Goal: Transaction & Acquisition: Book appointment/travel/reservation

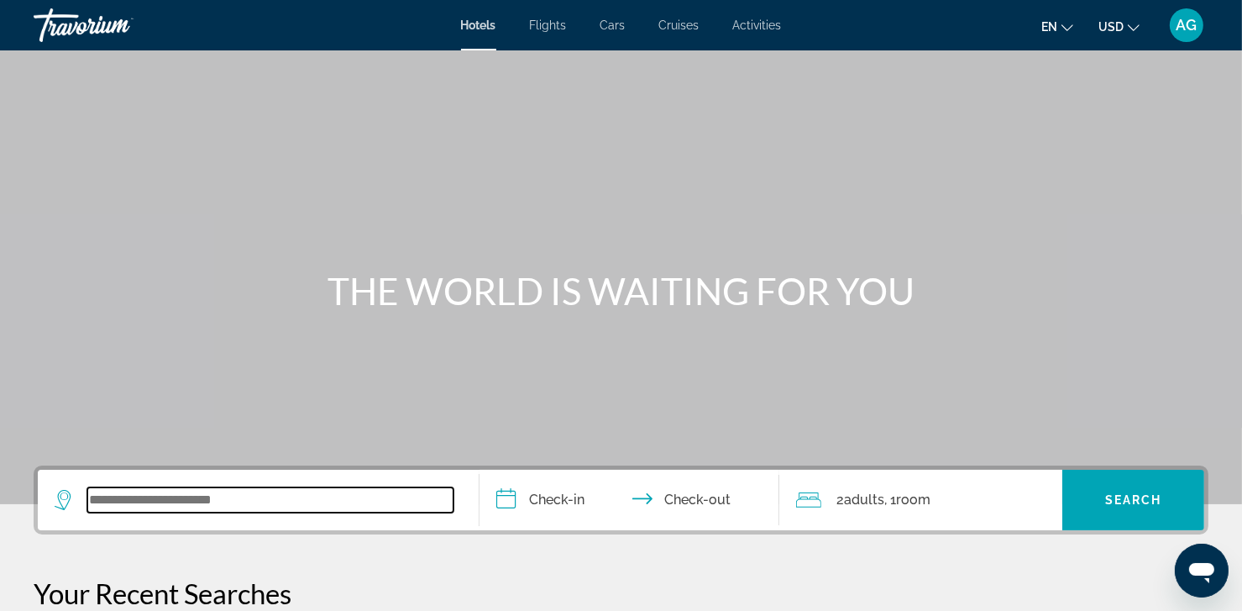
click at [254, 496] on input "Search widget" at bounding box center [270, 499] width 366 height 25
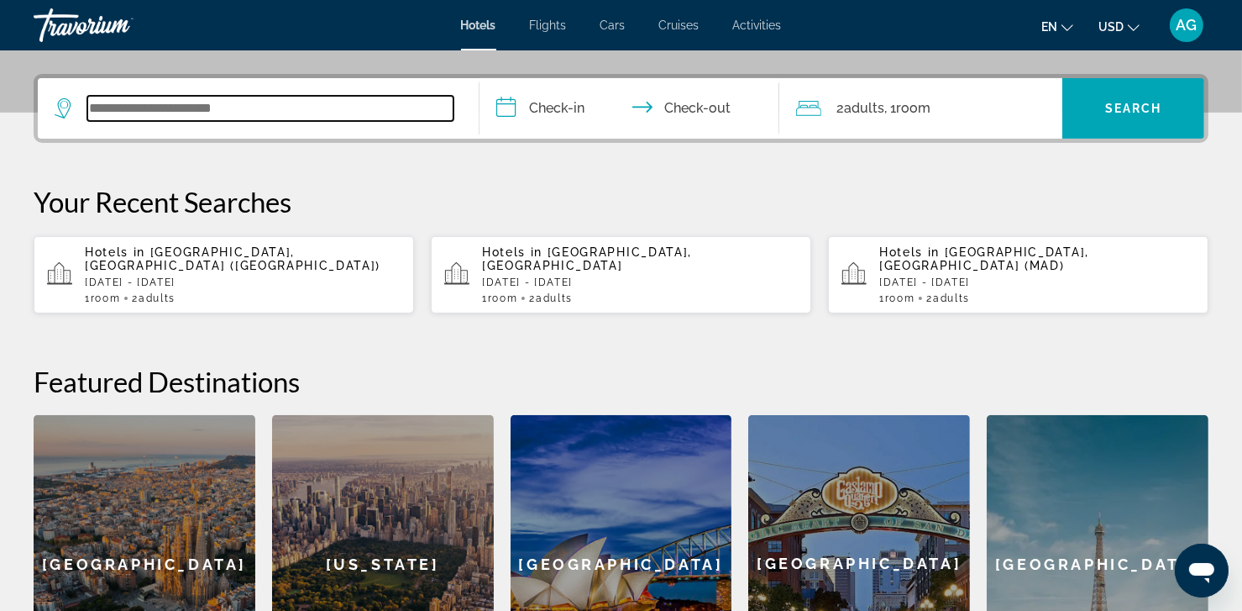
scroll to position [410, 0]
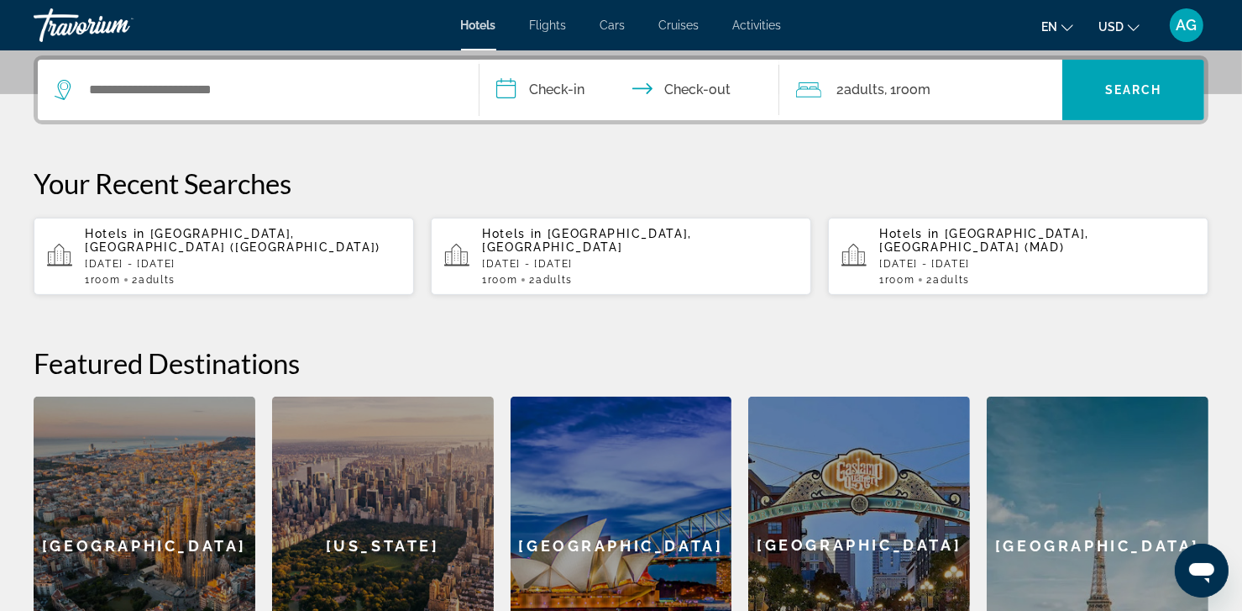
click at [695, 242] on p "Hotels in [GEOGRAPHIC_DATA], [GEOGRAPHIC_DATA]" at bounding box center [640, 240] width 316 height 27
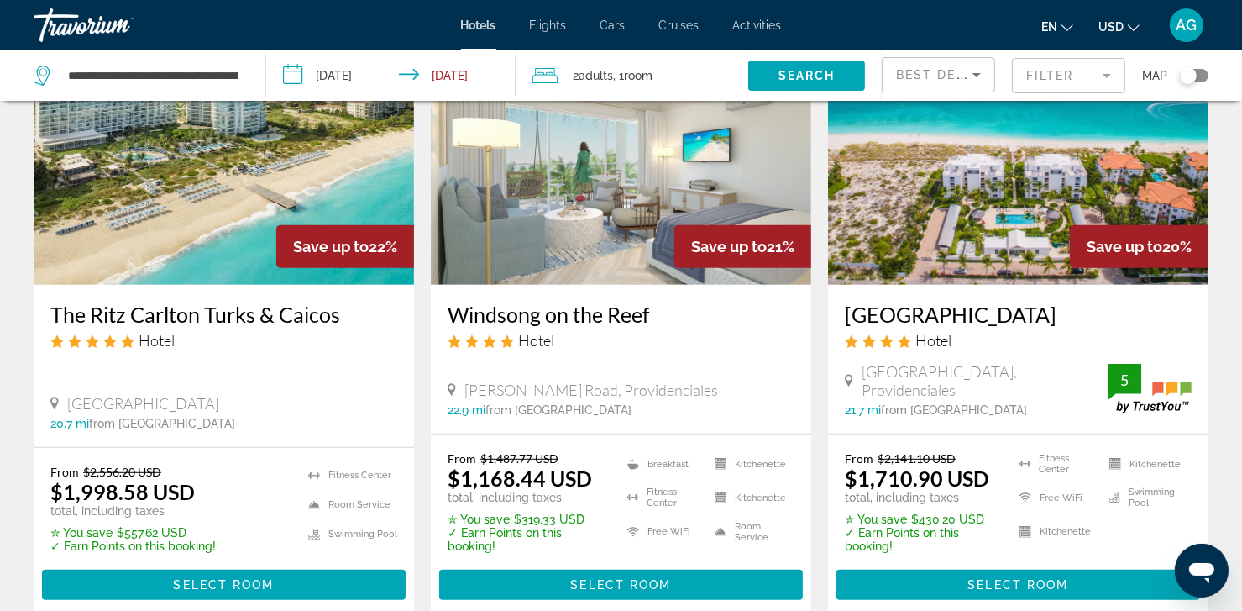
scroll to position [824, 0]
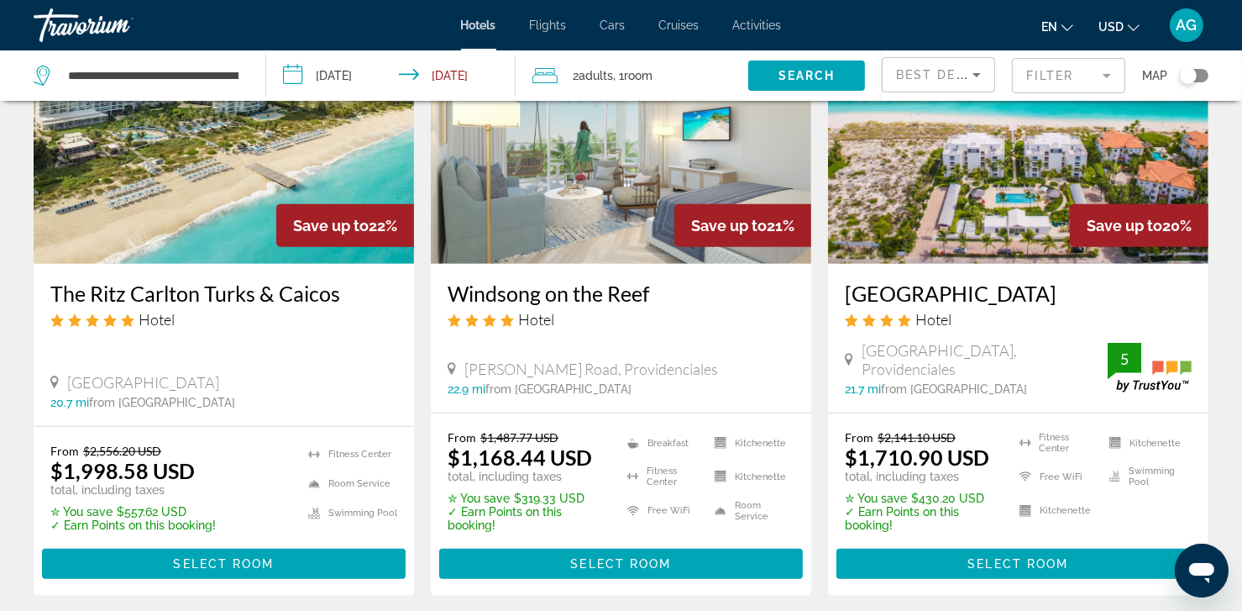
click at [356, 72] on input "**********" at bounding box center [394, 77] width 256 height 55
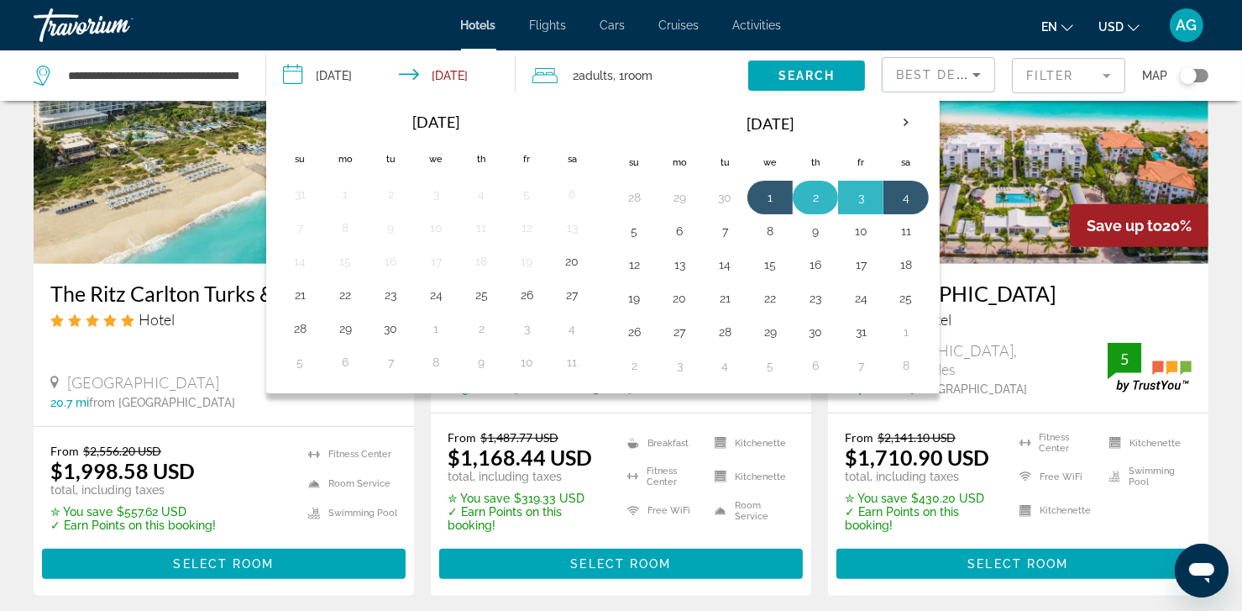
click at [808, 196] on button "2" at bounding box center [815, 198] width 27 height 24
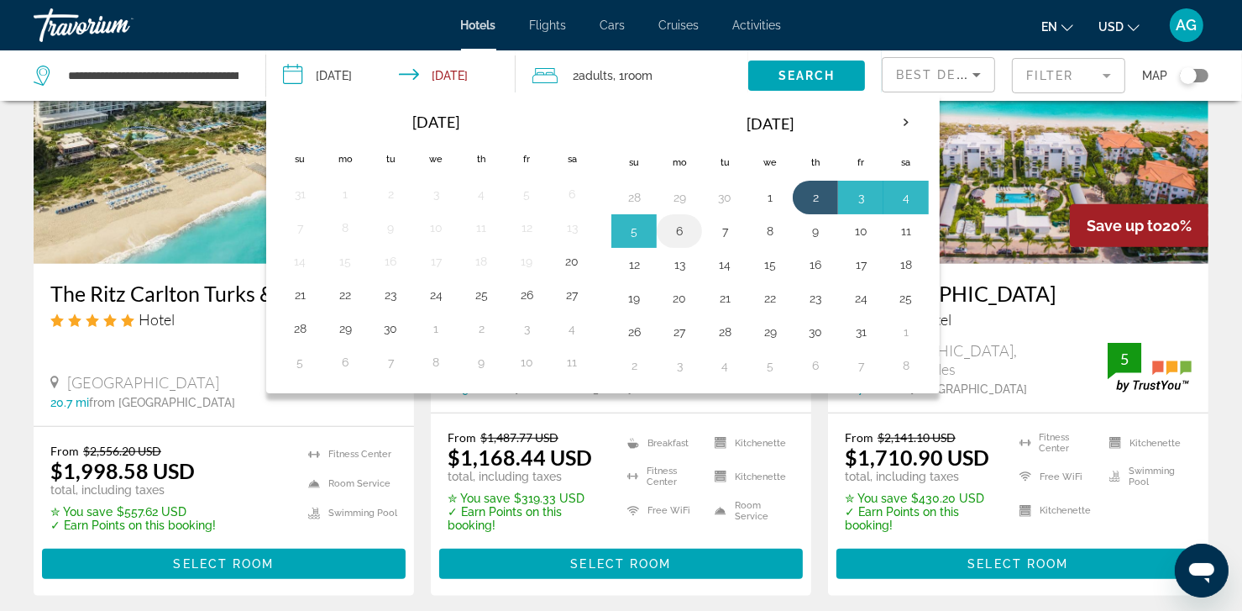
click at [679, 235] on button "6" at bounding box center [679, 231] width 27 height 24
type input "**********"
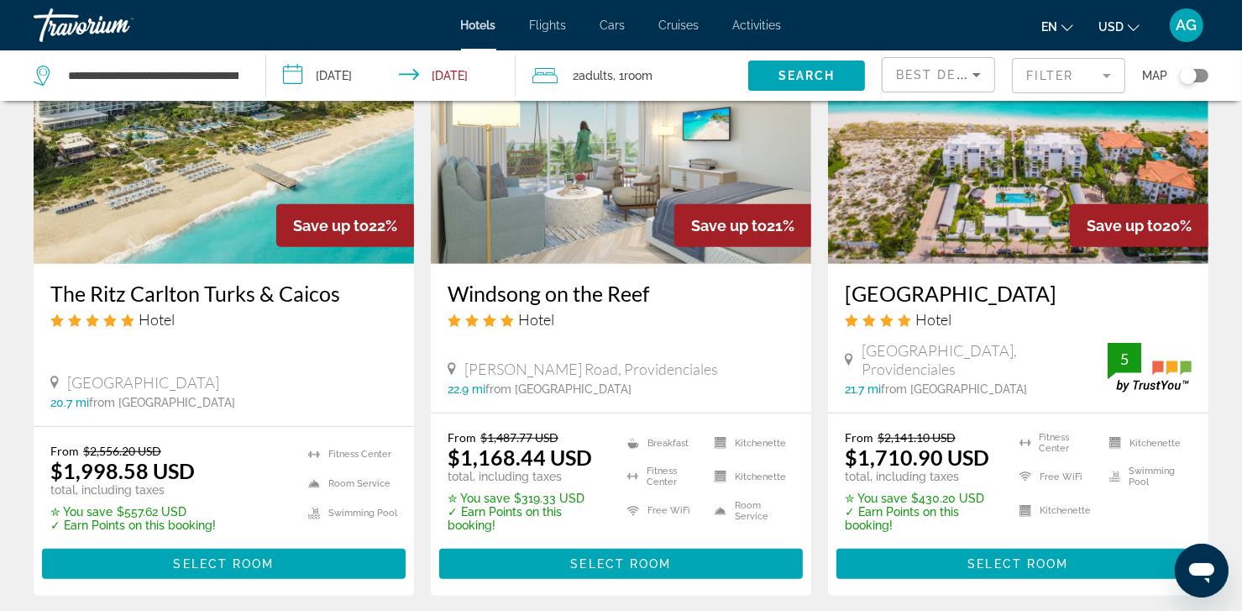
click at [712, 82] on div "2 Adult Adults , 1 Room rooms" at bounding box center [640, 76] width 216 height 24
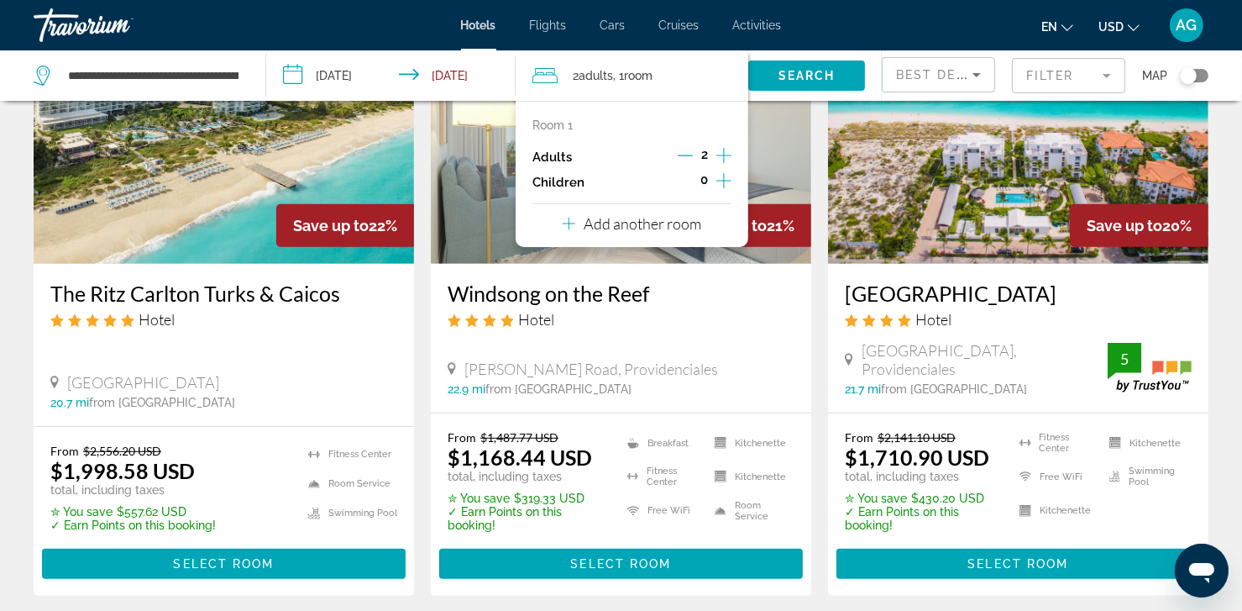
click at [663, 223] on p "Add another room" at bounding box center [643, 223] width 118 height 18
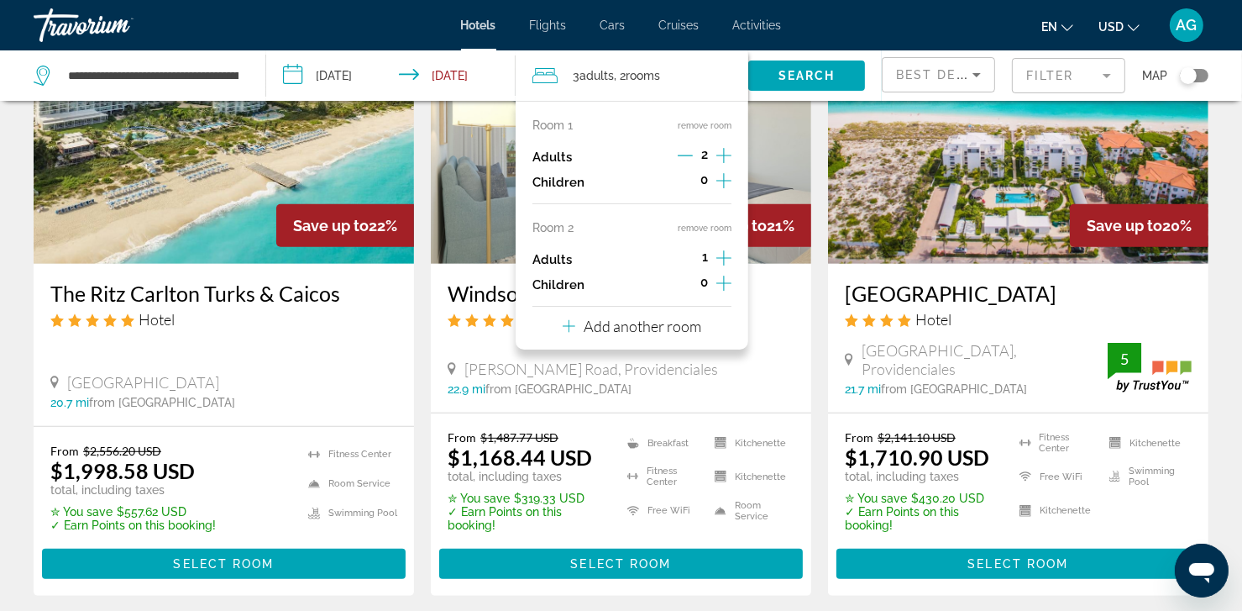
click at [722, 252] on icon "Increment adults" at bounding box center [723, 258] width 15 height 20
click at [645, 328] on p "Add another room" at bounding box center [643, 326] width 118 height 18
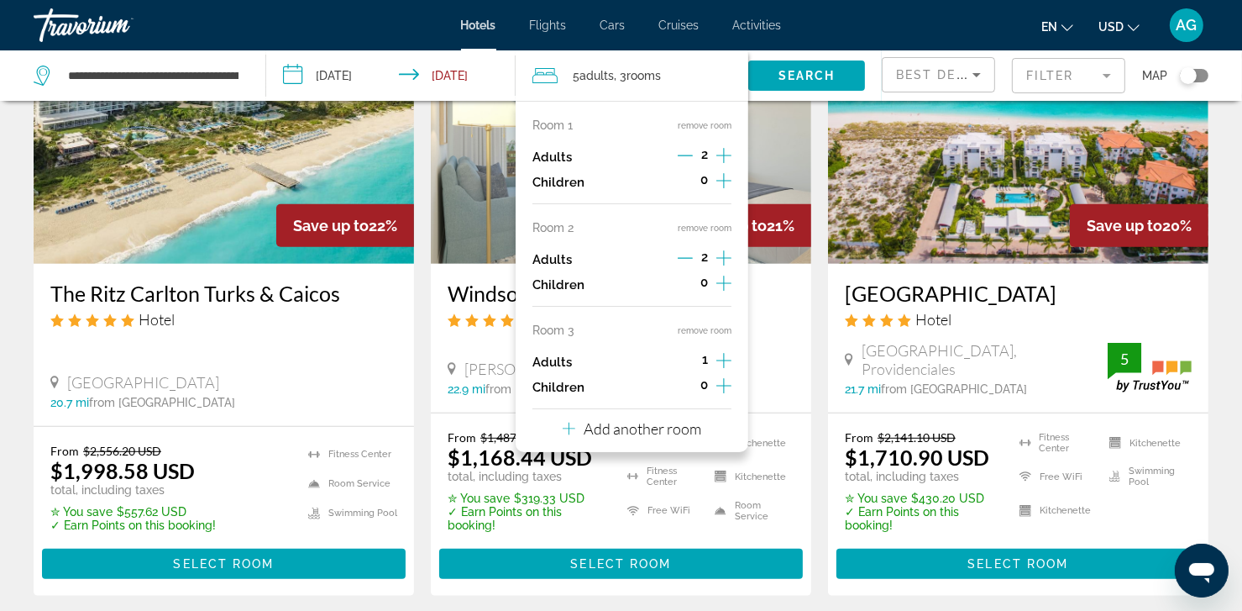
click at [728, 359] on icon "Increment adults" at bounding box center [723, 360] width 15 height 20
click at [782, 81] on span "Search" at bounding box center [807, 75] width 57 height 13
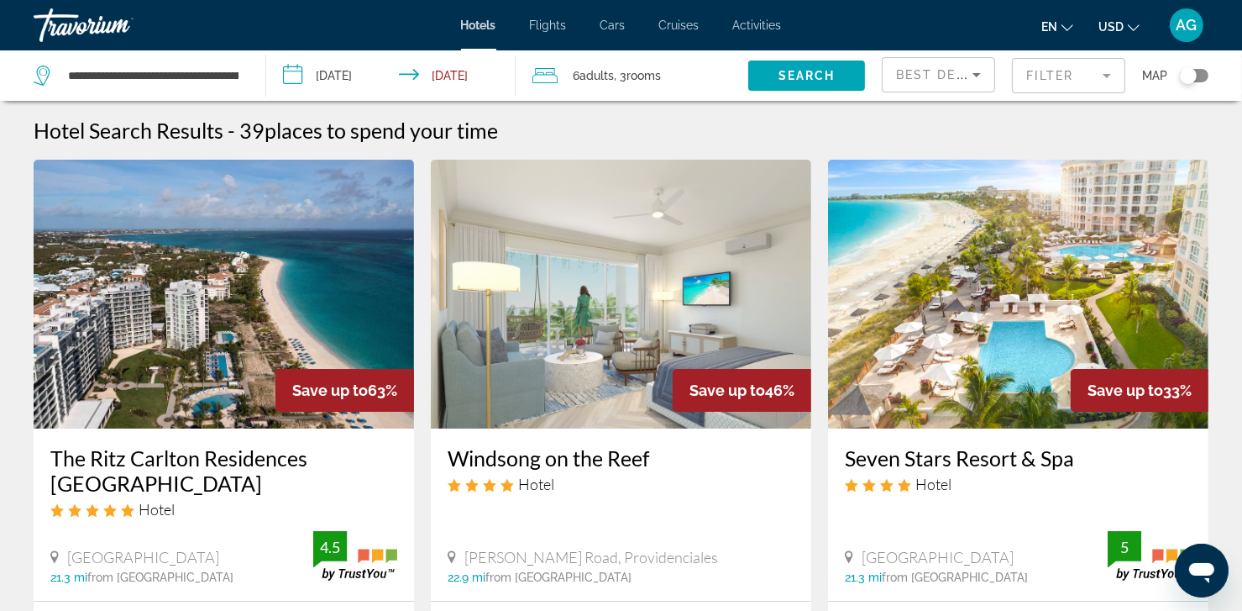
click at [1106, 76] on mat-form-field "Filter" at bounding box center [1068, 75] width 113 height 35
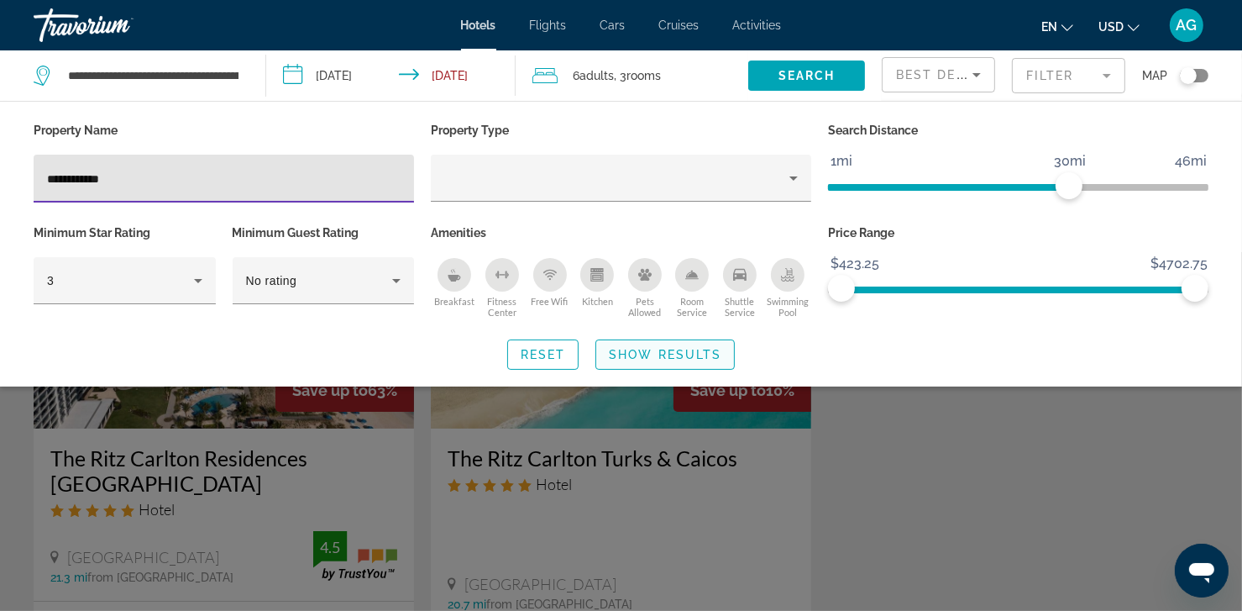
type input "**********"
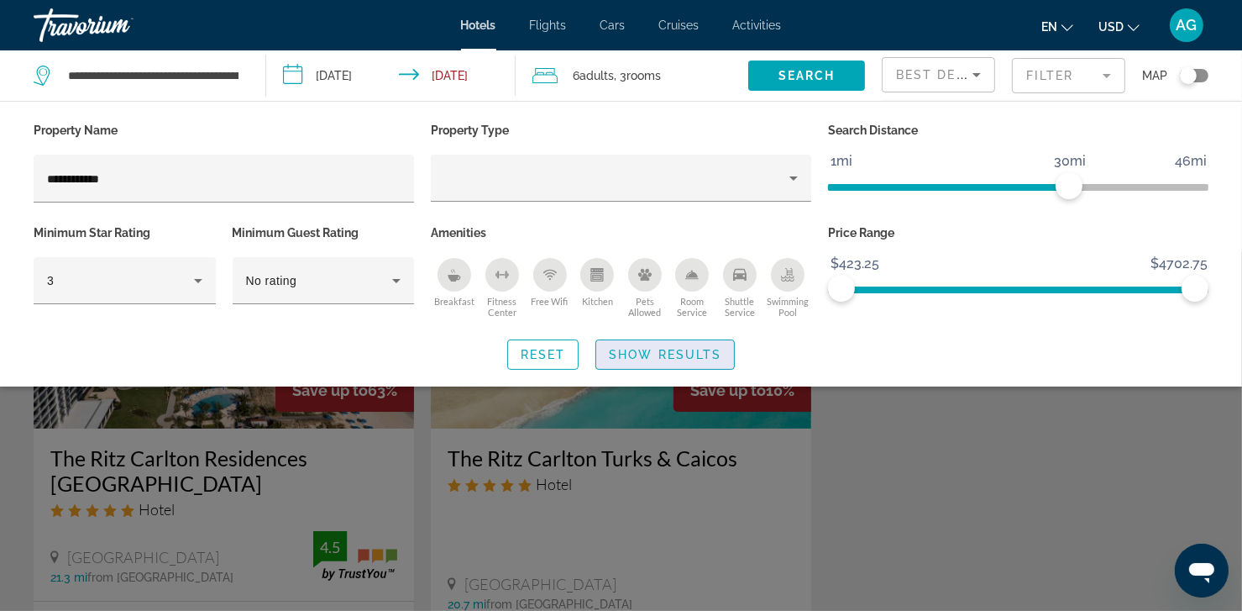
click at [658, 351] on span "Show Results" at bounding box center [665, 354] width 113 height 13
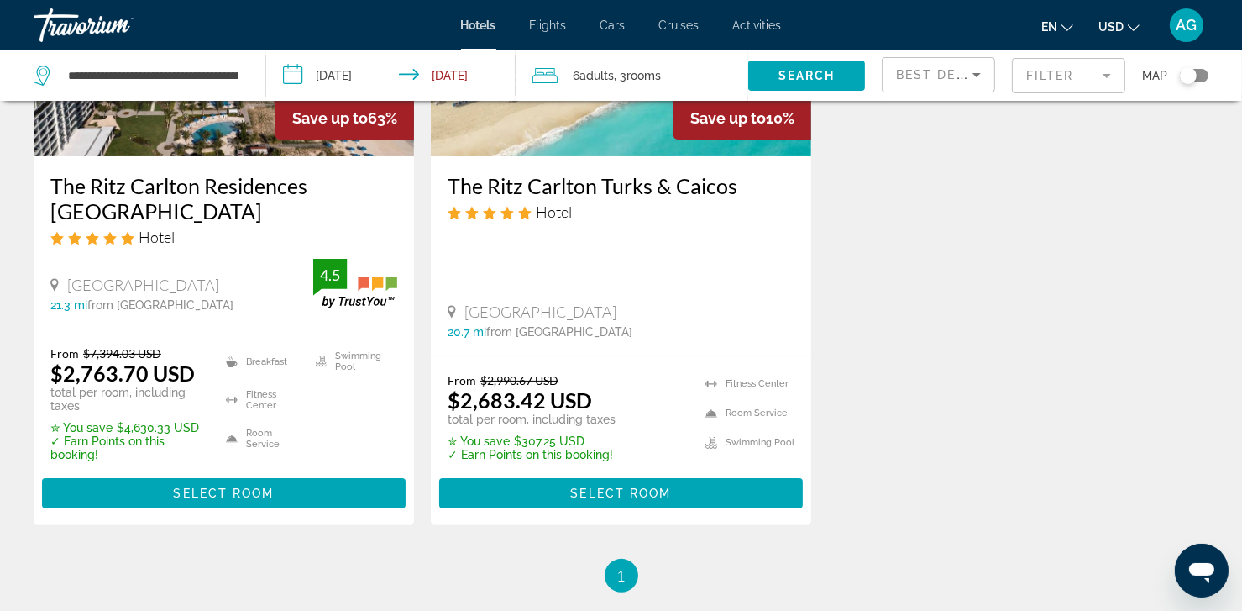
scroll to position [302, 0]
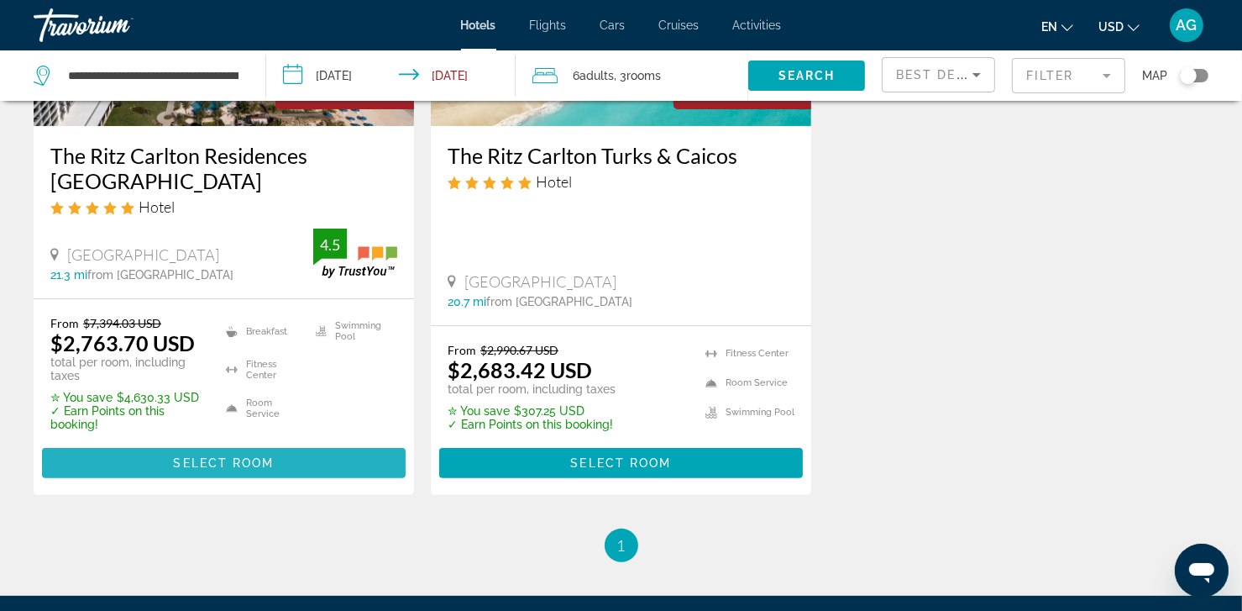
click at [205, 464] on span "Select Room" at bounding box center [223, 462] width 101 height 13
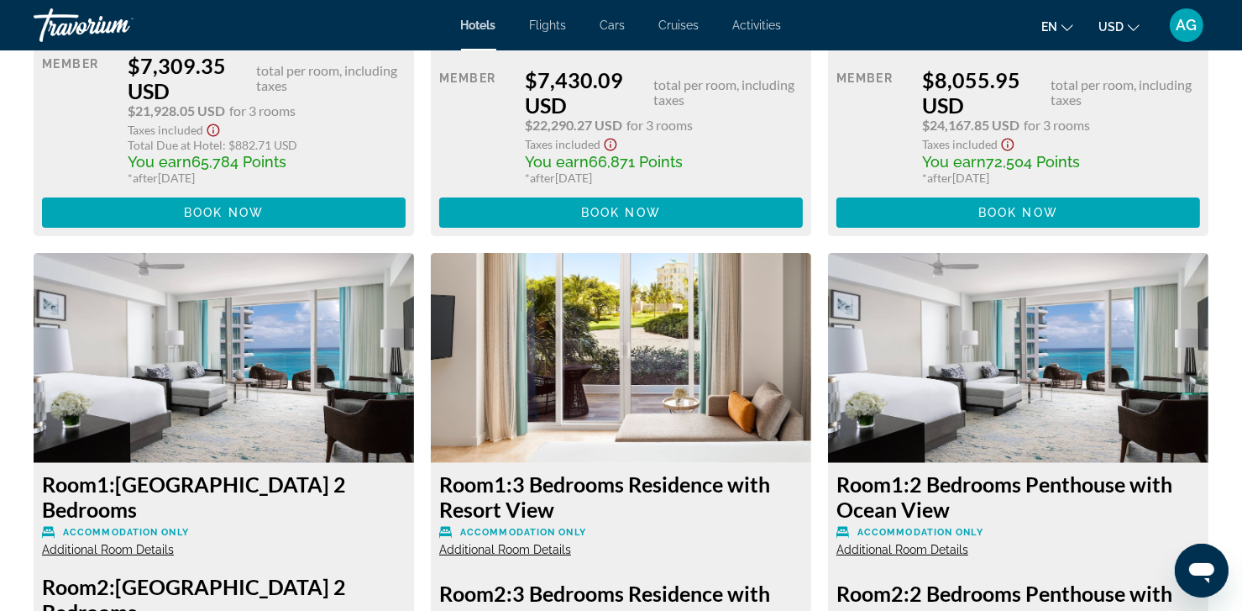
scroll to position [6583, 0]
